Goal: Task Accomplishment & Management: Manage account settings

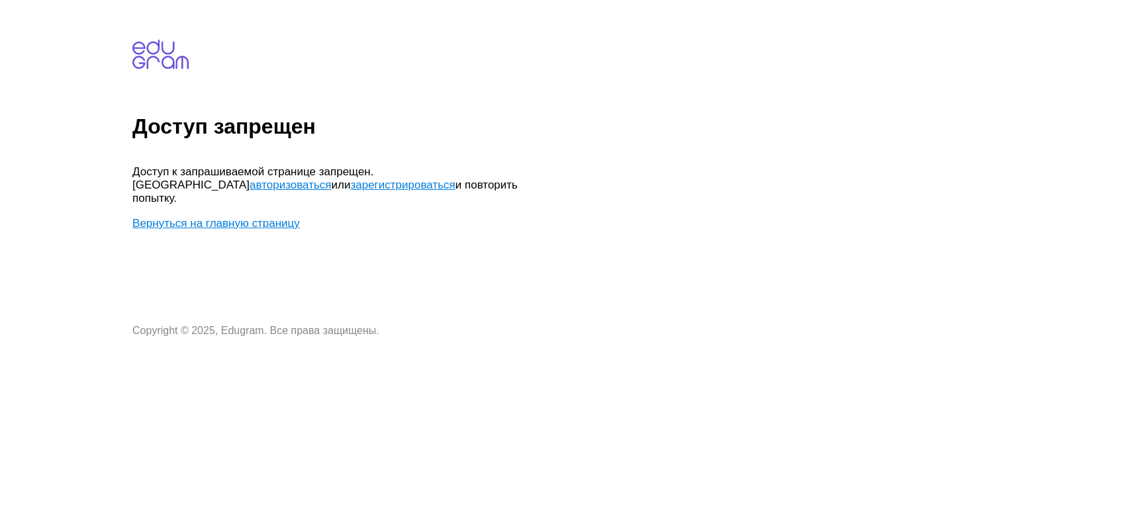
click at [331, 179] on link "авторизоваться" at bounding box center [289, 185] width 81 height 13
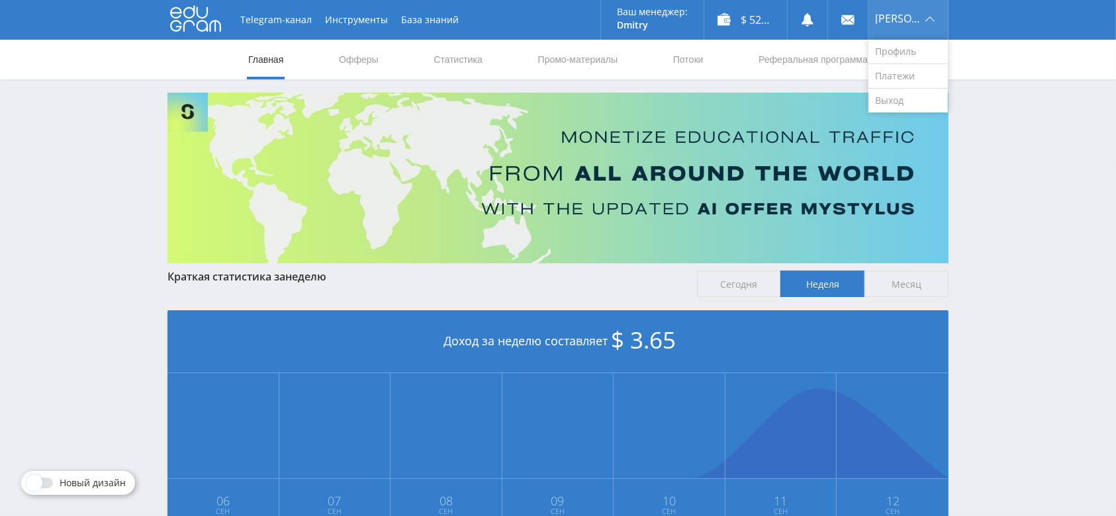
click at [908, 19] on span "Виктор" at bounding box center [898, 18] width 46 height 11
click at [891, 106] on link "Выход" at bounding box center [907, 101] width 79 height 24
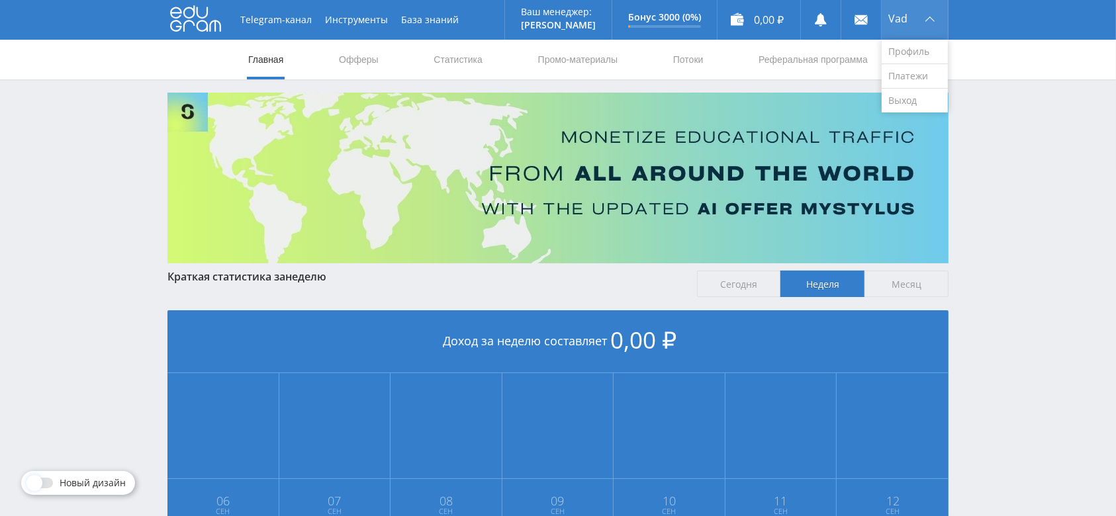
click at [883, 25] on div "Vad" at bounding box center [914, 20] width 66 height 40
click at [902, 95] on link "Выход" at bounding box center [914, 101] width 66 height 24
